Goal: Task Accomplishment & Management: Manage account settings

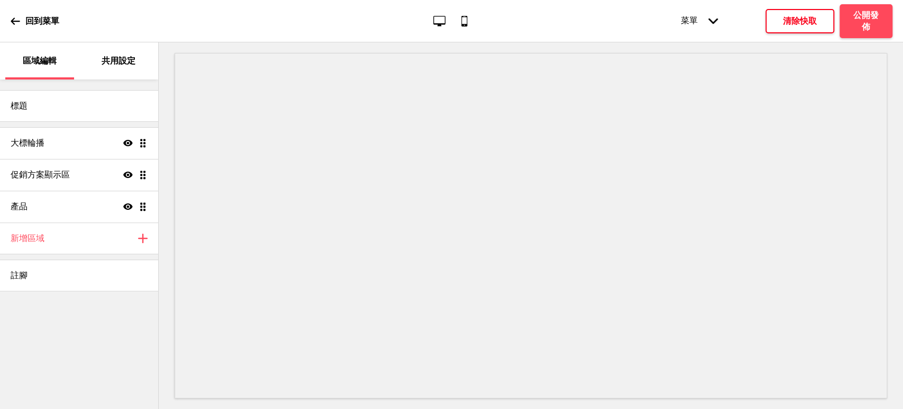
click at [810, 21] on h4 "清除快取" at bounding box center [800, 21] width 34 height 12
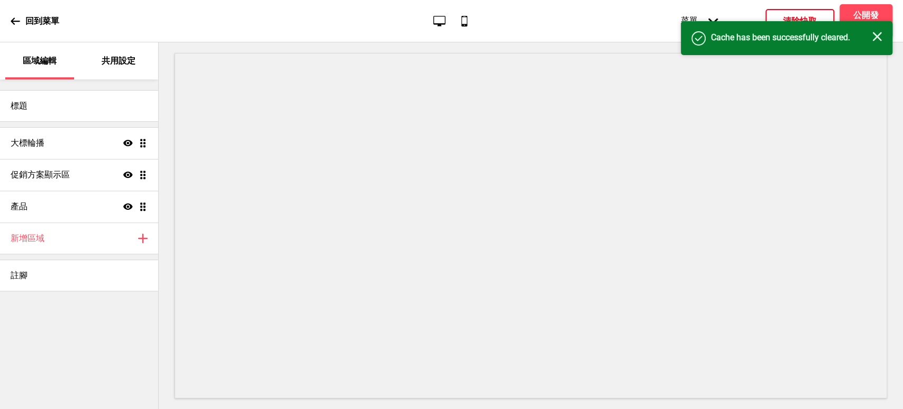
click at [875, 36] on icon "关闭" at bounding box center [878, 37] width 10 height 10
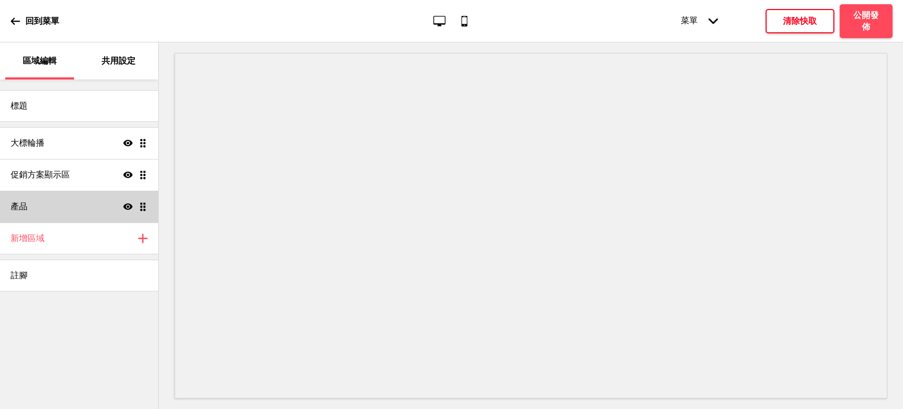
click at [60, 202] on div "產品 顯示 拖曳" at bounding box center [79, 206] width 158 height 32
select select "side"
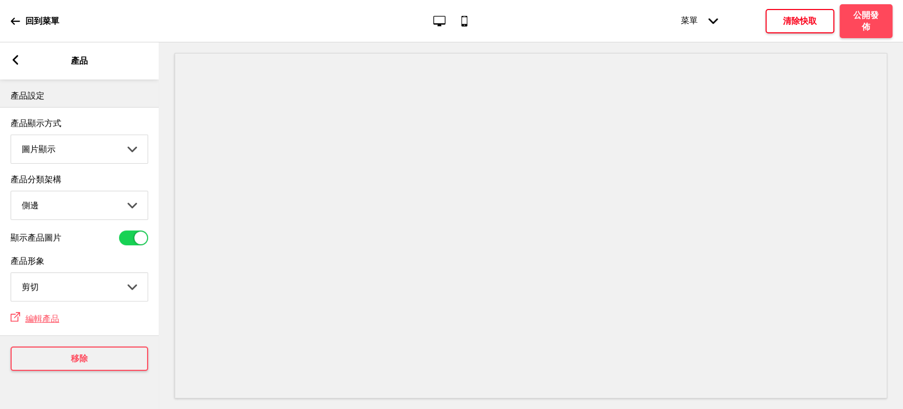
click at [13, 62] on rect at bounding box center [16, 60] width 10 height 10
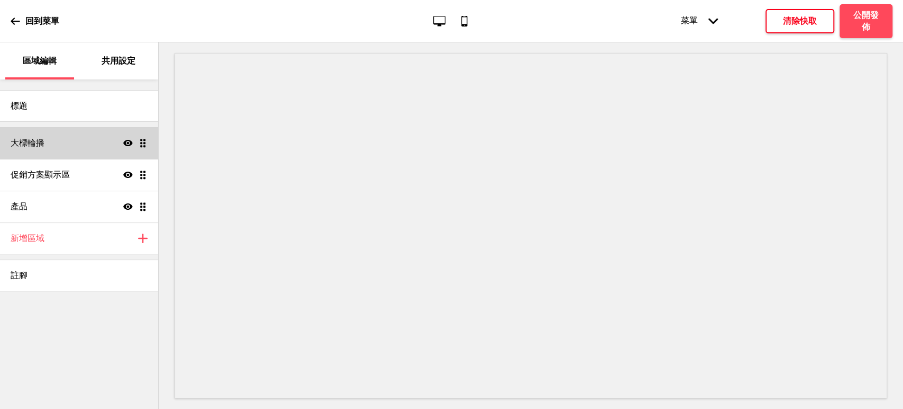
click at [46, 146] on div "大標輪播 顯示 拖曳" at bounding box center [79, 143] width 158 height 32
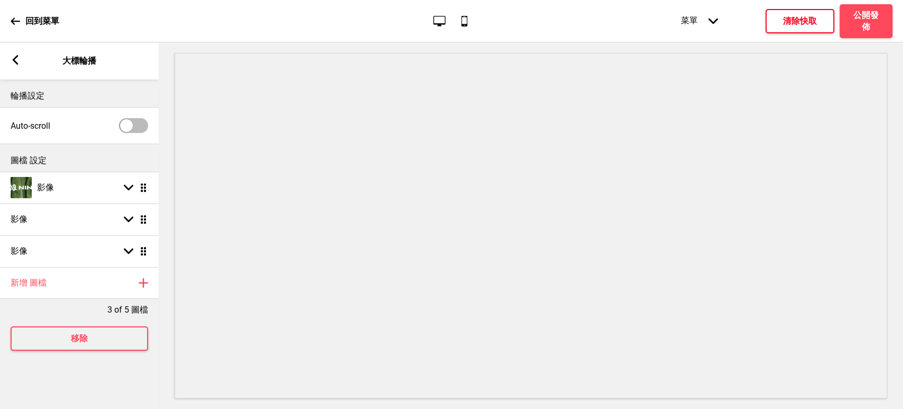
click at [138, 125] on div at bounding box center [133, 125] width 29 height 15
checkbox input "true"
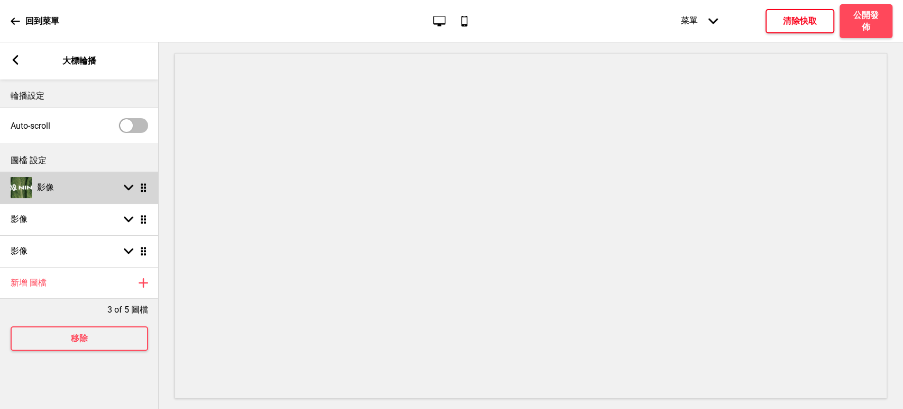
select select "10000"
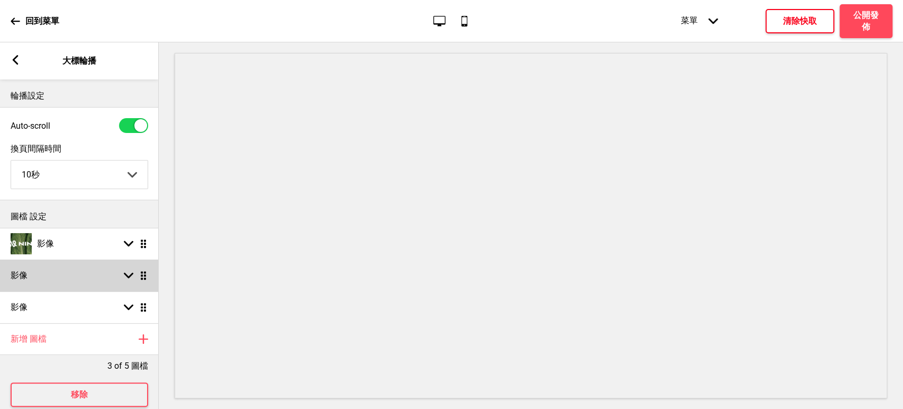
click at [126, 276] on icon at bounding box center [129, 276] width 10 height 6
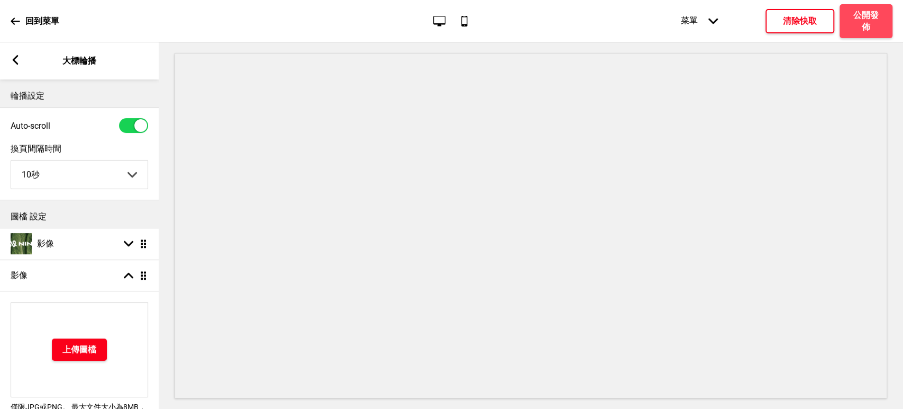
click at [93, 350] on h4 "上傳圖檔" at bounding box center [79, 349] width 34 height 12
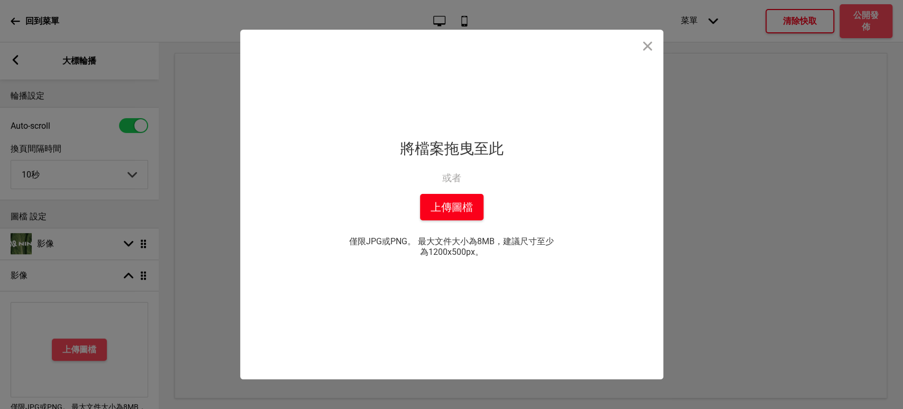
click at [435, 213] on button "上傳圖檔" at bounding box center [451, 207] width 63 height 26
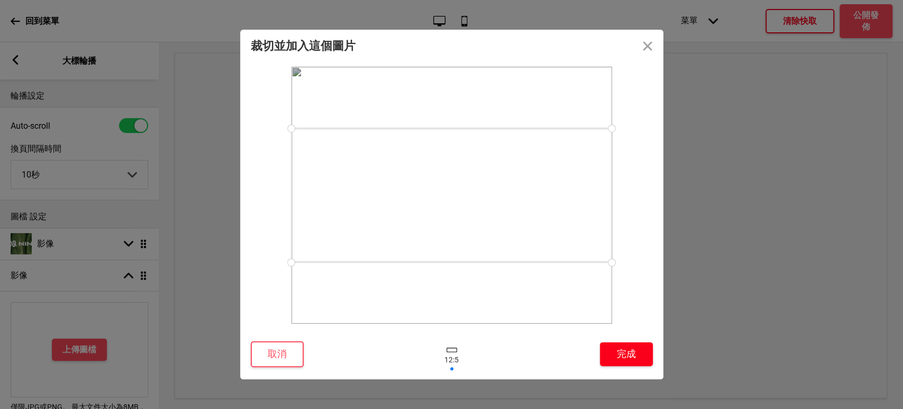
drag, startPoint x: 630, startPoint y: 354, endPoint x: 588, endPoint y: 355, distance: 42.3
click at [630, 354] on button "完成" at bounding box center [626, 354] width 53 height 24
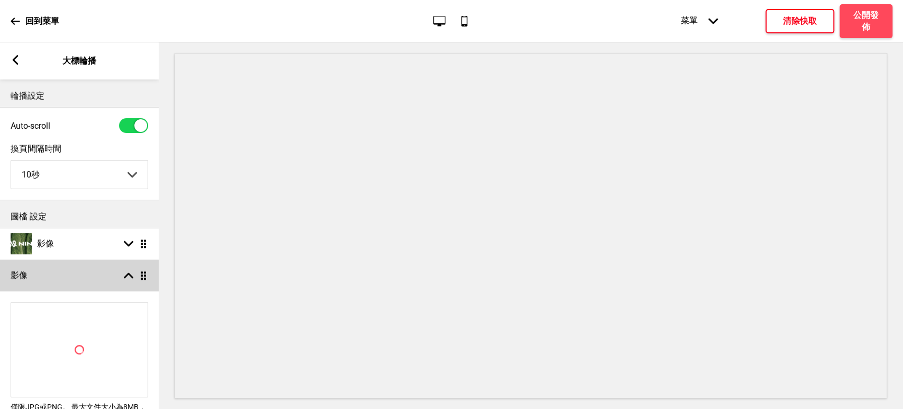
scroll to position [157, 0]
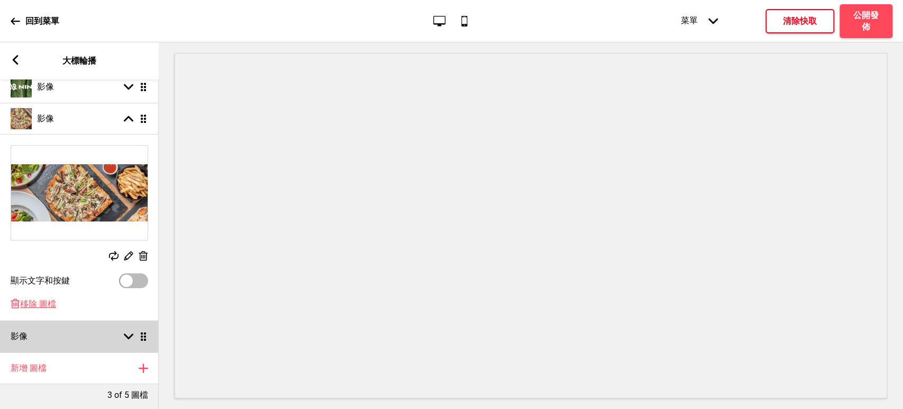
click at [94, 338] on div "影像 箭頭down 拖曳" at bounding box center [79, 336] width 159 height 32
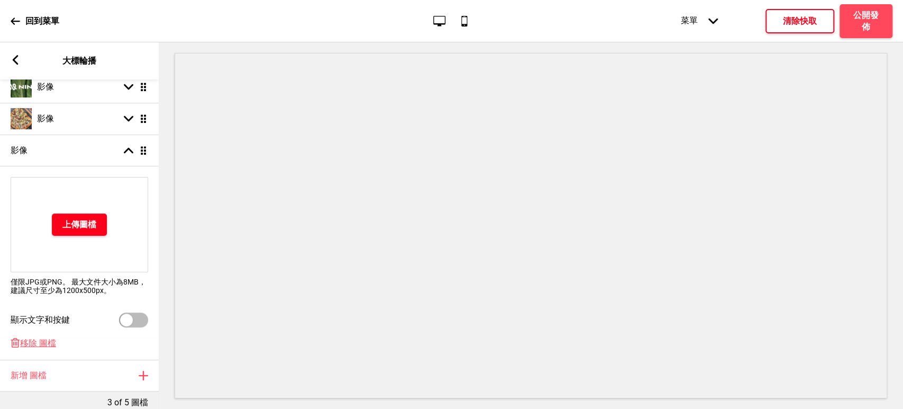
click at [92, 234] on button "上傳圖檔" at bounding box center [79, 224] width 55 height 22
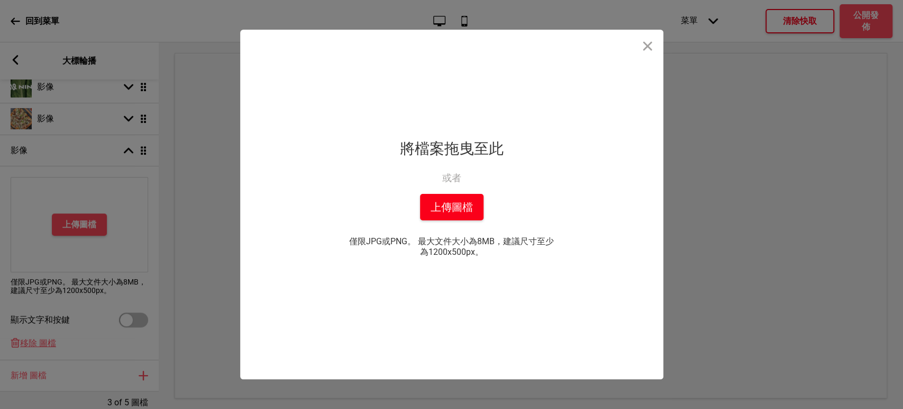
click at [465, 211] on button "上傳圖檔" at bounding box center [451, 207] width 63 height 26
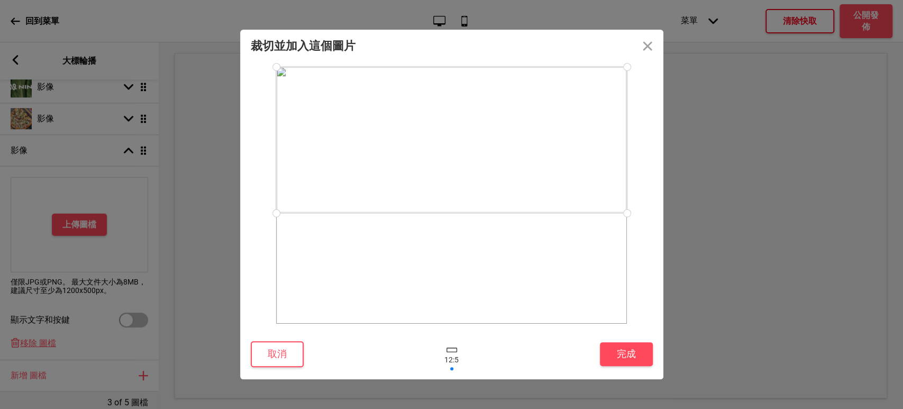
drag, startPoint x: 567, startPoint y: 219, endPoint x: 562, endPoint y: 156, distance: 63.6
click at [562, 156] on div at bounding box center [451, 140] width 351 height 146
click at [639, 353] on button "完成" at bounding box center [626, 354] width 53 height 24
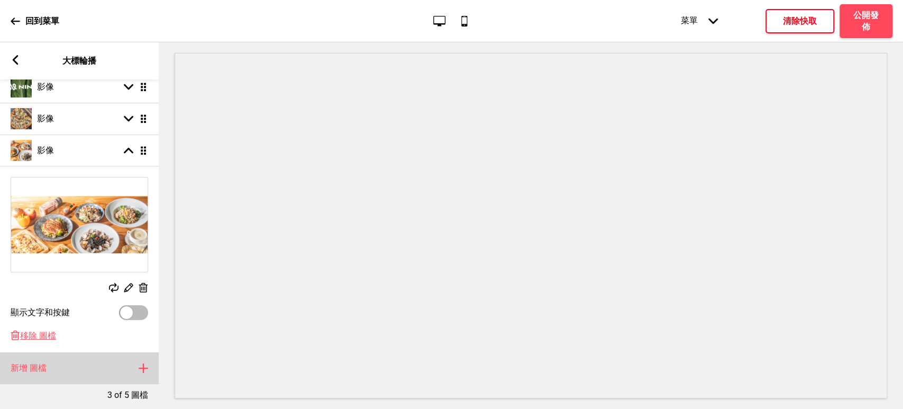
scroll to position [215, 0]
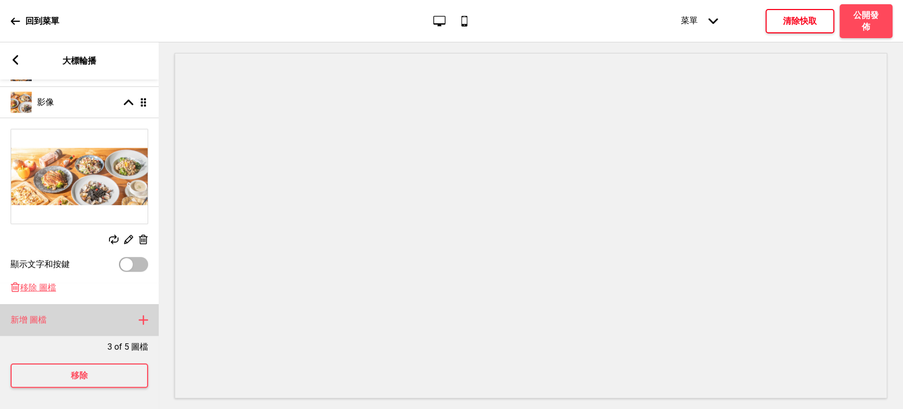
click at [38, 314] on h4 "新增 圖檔" at bounding box center [29, 320] width 36 height 12
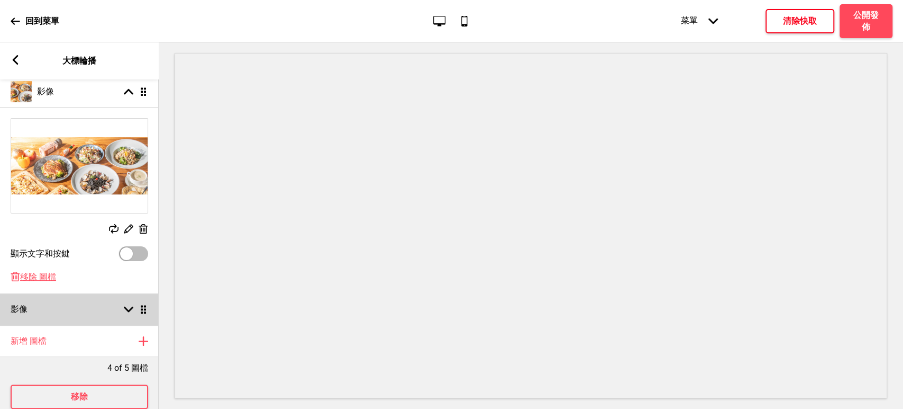
click at [125, 311] on icon at bounding box center [129, 309] width 10 height 6
select select "right"
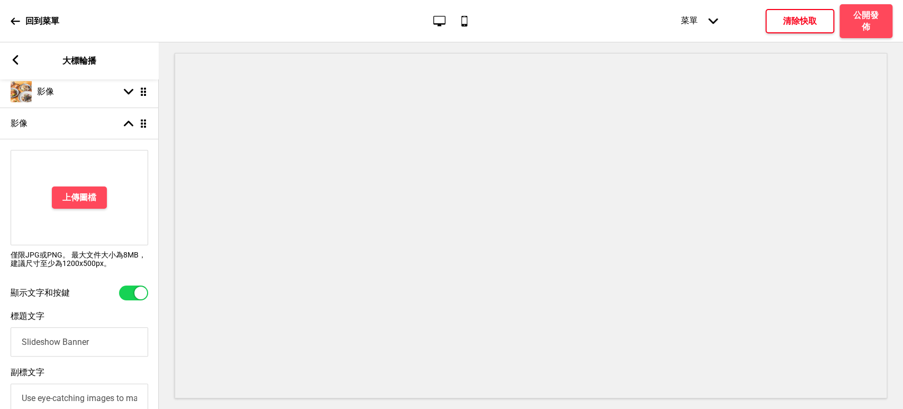
click at [130, 295] on div at bounding box center [133, 292] width 29 height 15
checkbox input "false"
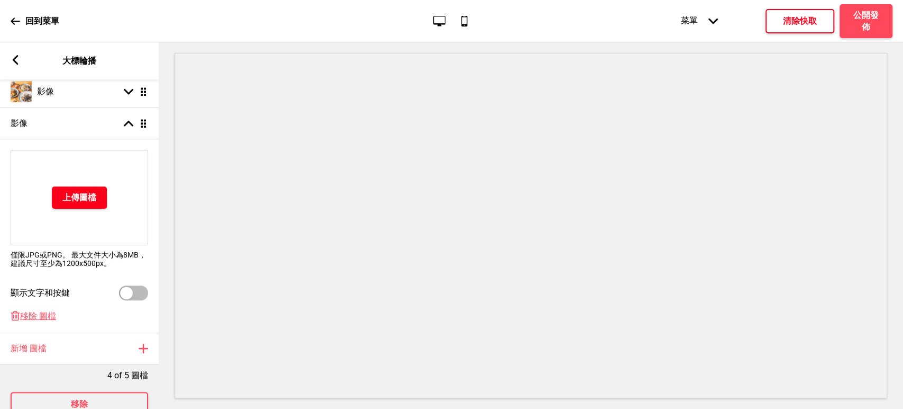
click at [94, 198] on h4 "上傳圖檔" at bounding box center [79, 198] width 34 height 12
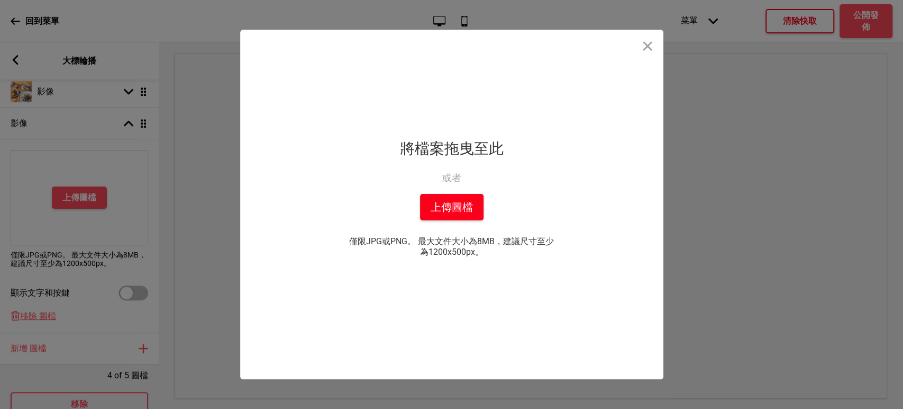
click at [450, 206] on button "上傳圖檔" at bounding box center [451, 207] width 63 height 26
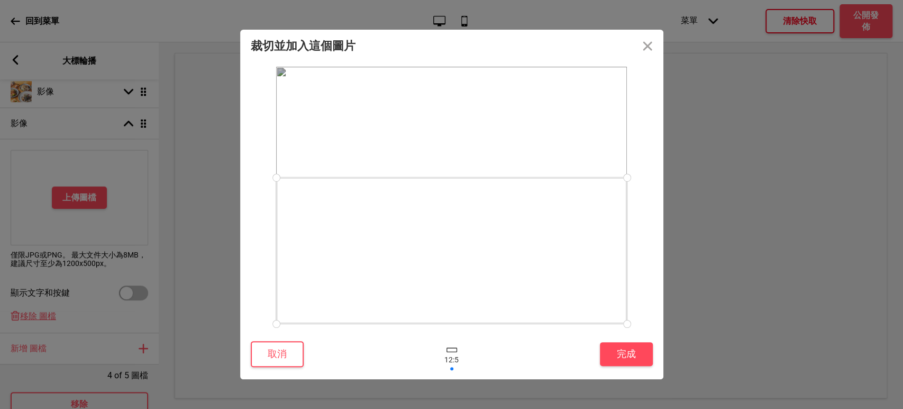
drag, startPoint x: 450, startPoint y: 210, endPoint x: 452, endPoint y: 241, distance: 30.7
click at [452, 241] on div at bounding box center [451, 250] width 351 height 146
drag, startPoint x: 582, startPoint y: 265, endPoint x: 581, endPoint y: 255, distance: 10.1
click at [581, 255] on div at bounding box center [451, 242] width 351 height 146
drag, startPoint x: 537, startPoint y: 244, endPoint x: 530, endPoint y: 276, distance: 32.9
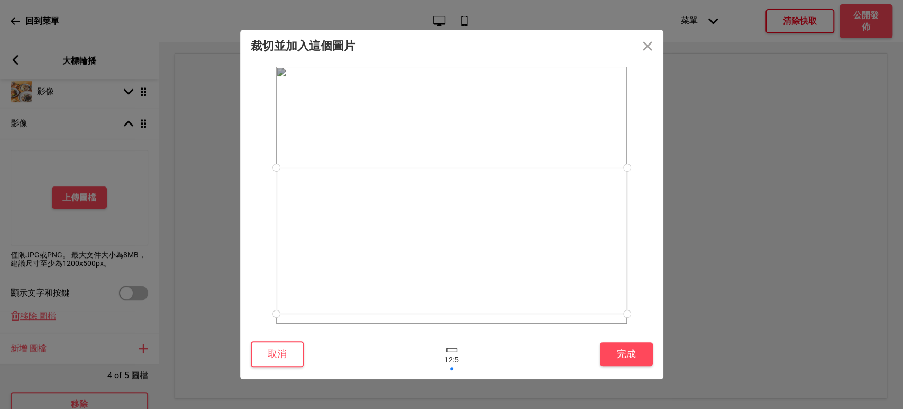
click at [530, 276] on div at bounding box center [451, 240] width 351 height 146
click at [615, 346] on button "完成" at bounding box center [626, 354] width 53 height 24
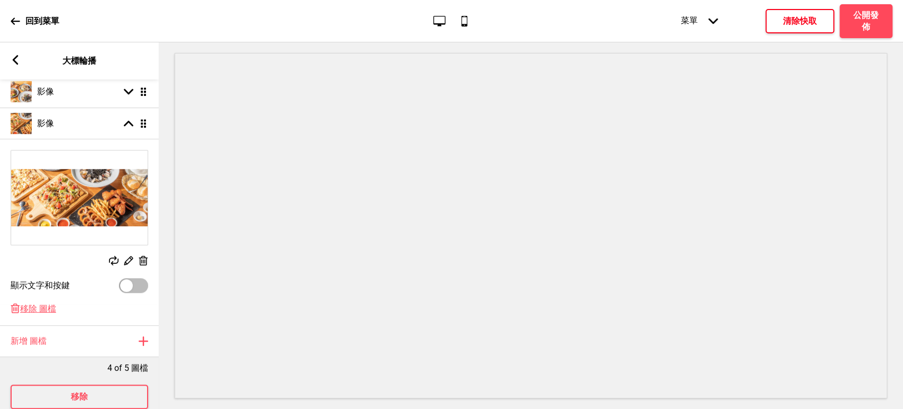
scroll to position [137, 0]
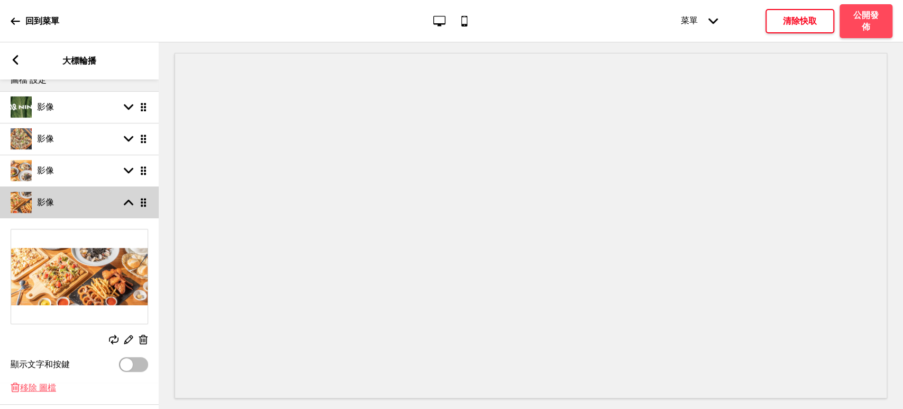
click at [128, 199] on icon at bounding box center [129, 202] width 10 height 6
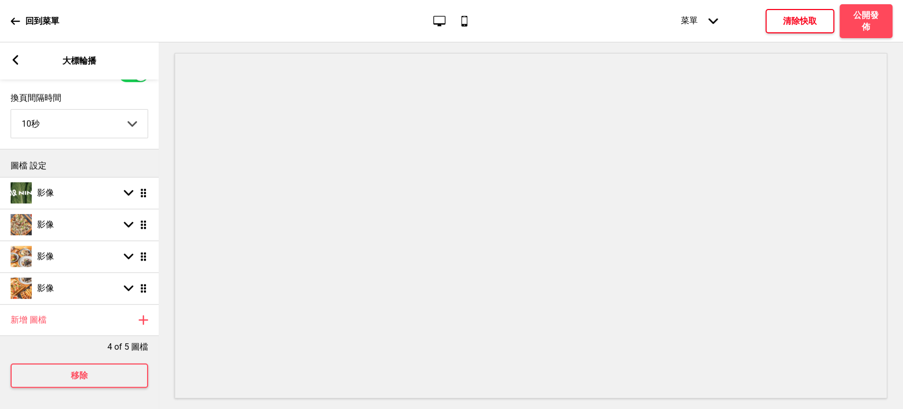
scroll to position [60, 0]
drag, startPoint x: 146, startPoint y: 225, endPoint x: 144, endPoint y: 281, distance: 56.1
click at [19, 62] on rect at bounding box center [16, 60] width 10 height 10
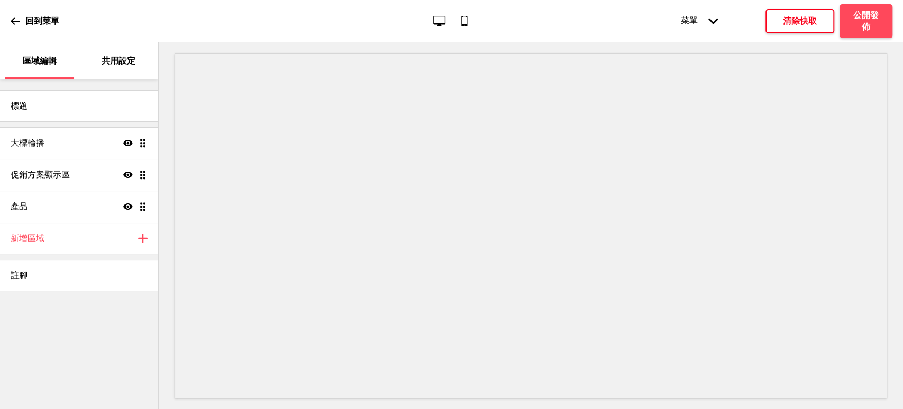
drag, startPoint x: 806, startPoint y: 33, endPoint x: 818, endPoint y: 31, distance: 11.9
click at [806, 33] on div "菜單 箭頭down 產品頁面 商店資訊 結帳 感謝您！ 條款與條件 隐私政策 付款請求 菜單 清除快取 公開發佈" at bounding box center [766, 21] width 254 height 34
click at [820, 29] on button "清除快取" at bounding box center [800, 21] width 69 height 24
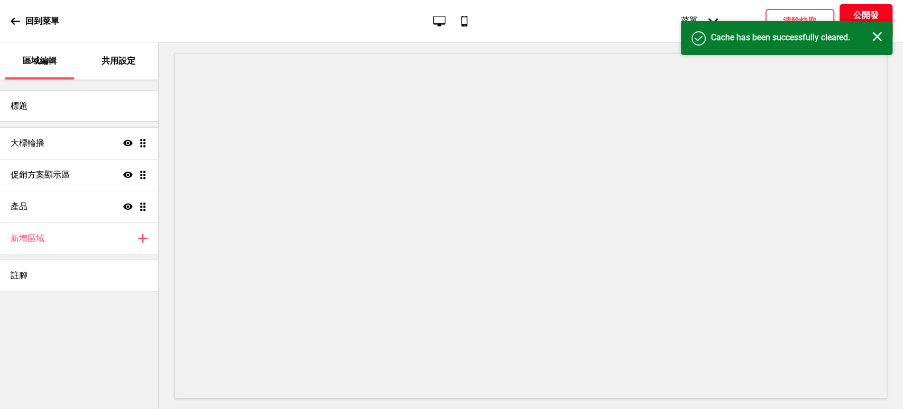
click at [860, 16] on h4 "公開發佈" at bounding box center [866, 21] width 32 height 23
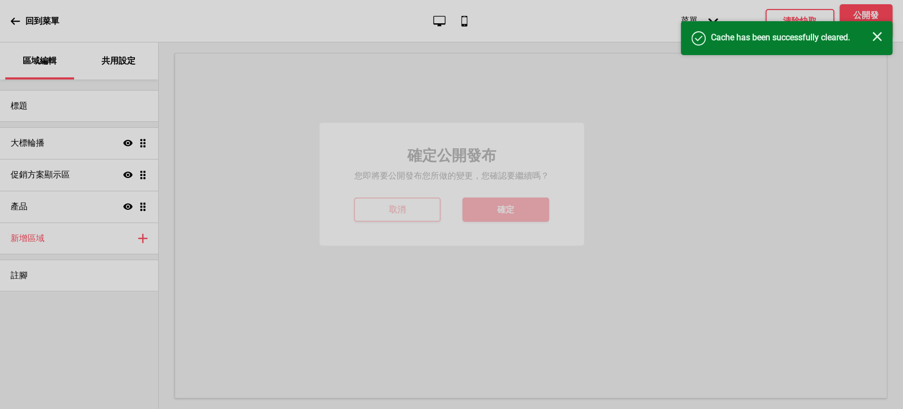
click at [504, 231] on h4 "確定" at bounding box center [505, 230] width 17 height 12
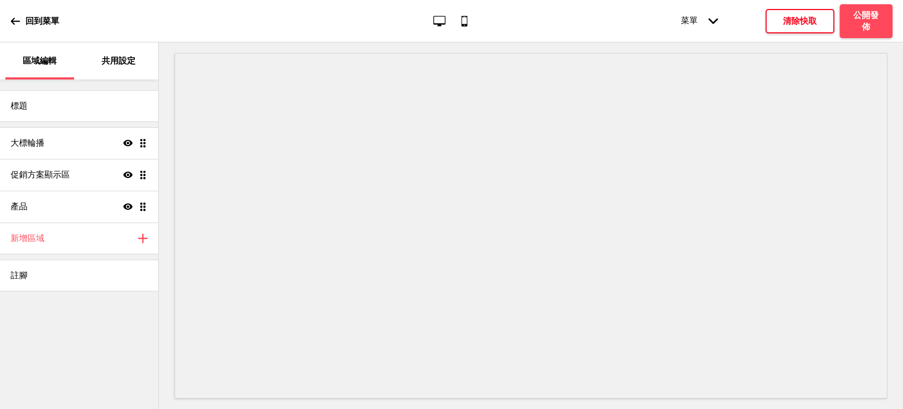
click at [779, 28] on button "清除快取" at bounding box center [800, 21] width 69 height 24
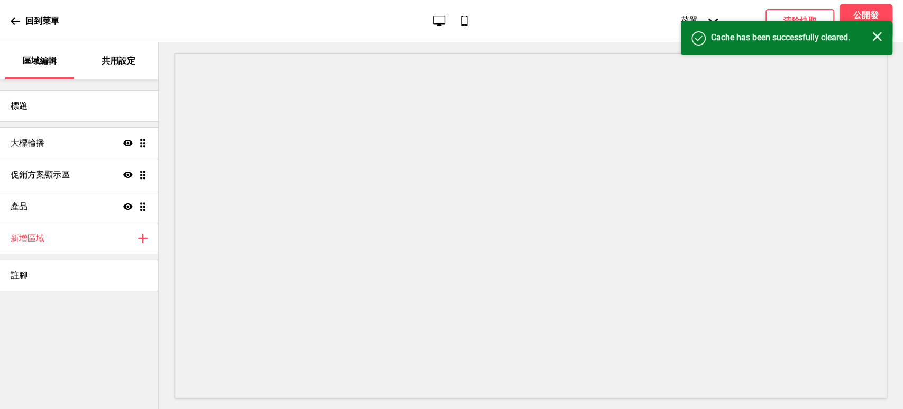
click at [873, 34] on icon "关闭" at bounding box center [878, 37] width 10 height 10
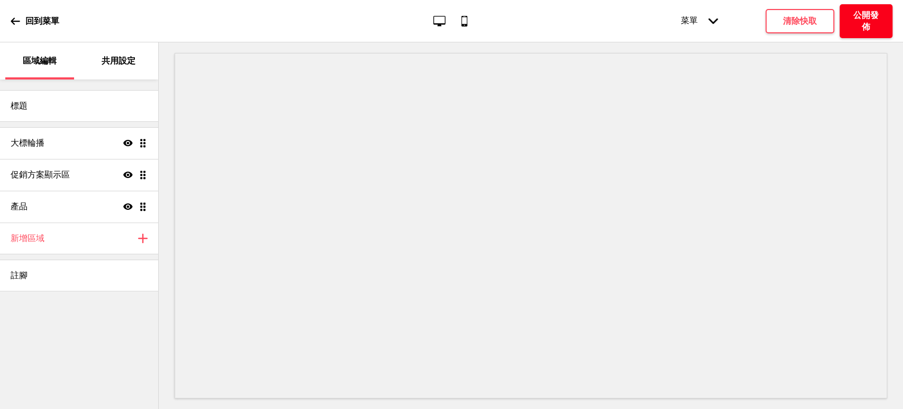
click at [855, 20] on h4 "公開發佈" at bounding box center [866, 21] width 32 height 23
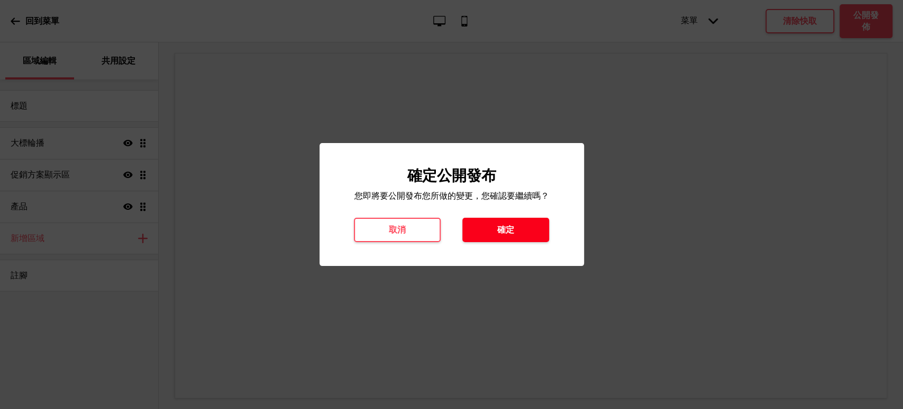
click at [479, 234] on button "確定" at bounding box center [505, 229] width 87 height 24
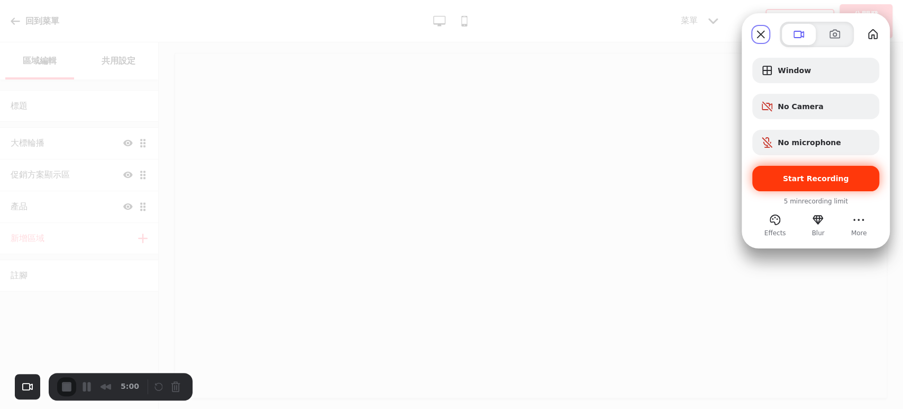
click at [776, 178] on span "Start Recording" at bounding box center [816, 178] width 110 height 8
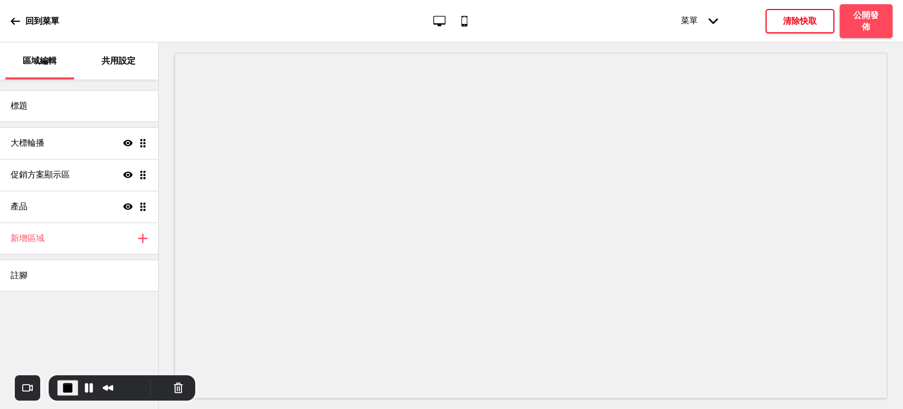
click at [788, 16] on h4 "清除快取" at bounding box center [800, 21] width 34 height 12
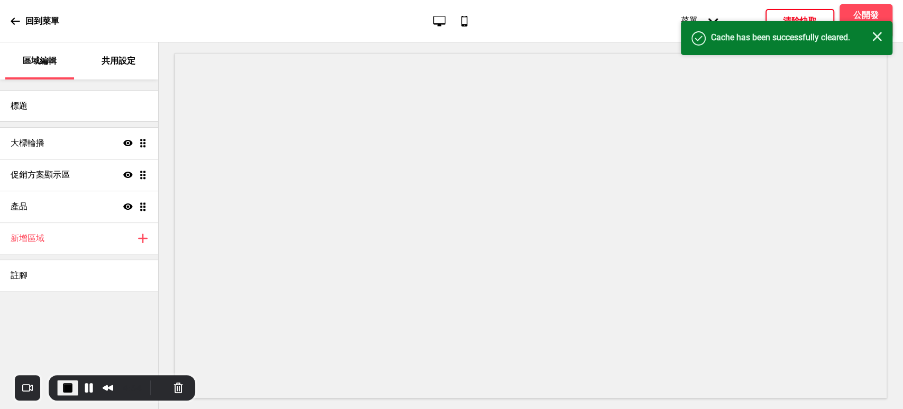
click at [881, 41] on div "关闭" at bounding box center [878, 38] width 10 height 12
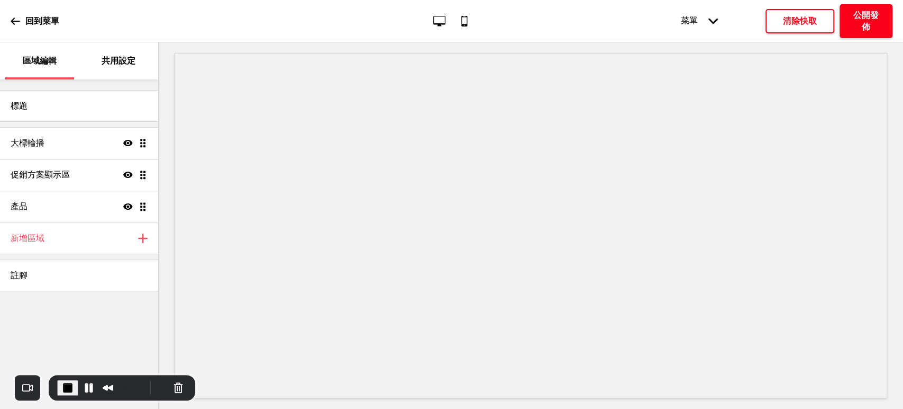
click at [859, 26] on h4 "公開發佈" at bounding box center [866, 21] width 32 height 23
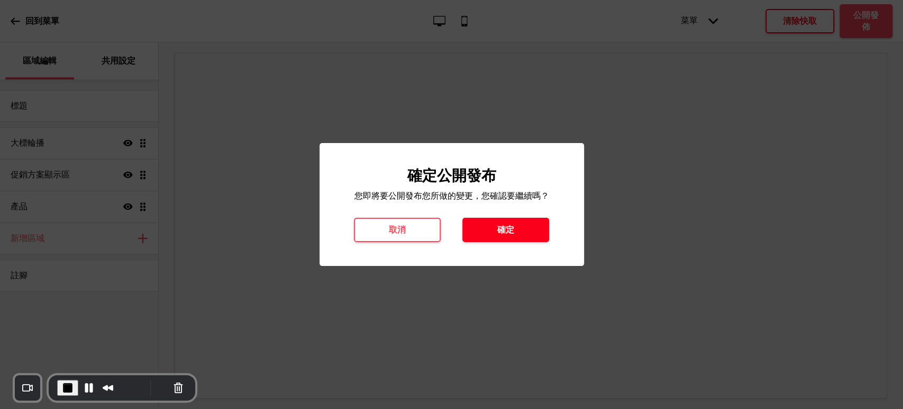
click at [520, 230] on button "確定" at bounding box center [505, 229] width 87 height 24
